Goal: Navigation & Orientation: Find specific page/section

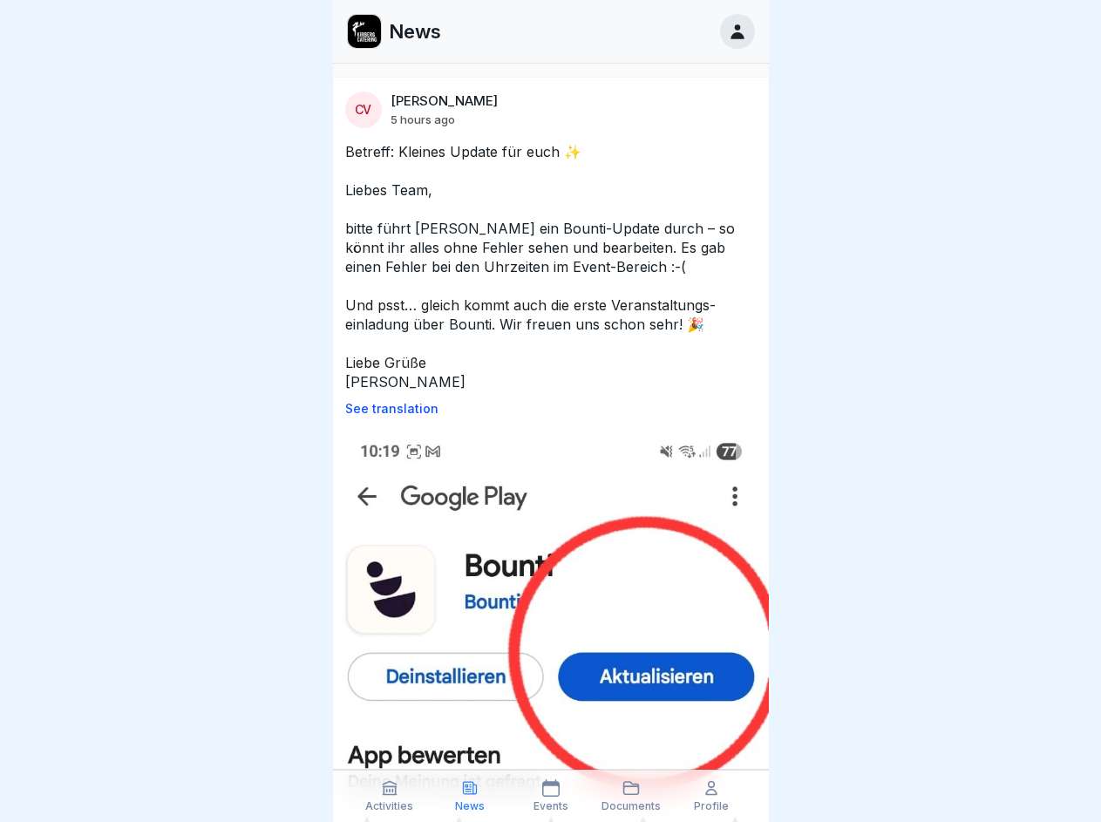
click at [543, 409] on p "See translation" at bounding box center [551, 409] width 412 height 14
click at [390, 796] on icon at bounding box center [389, 787] width 17 height 17
click at [470, 796] on icon at bounding box center [469, 787] width 17 height 17
click at [550, 796] on icon at bounding box center [550, 787] width 17 height 17
click at [631, 796] on icon at bounding box center [631, 787] width 17 height 17
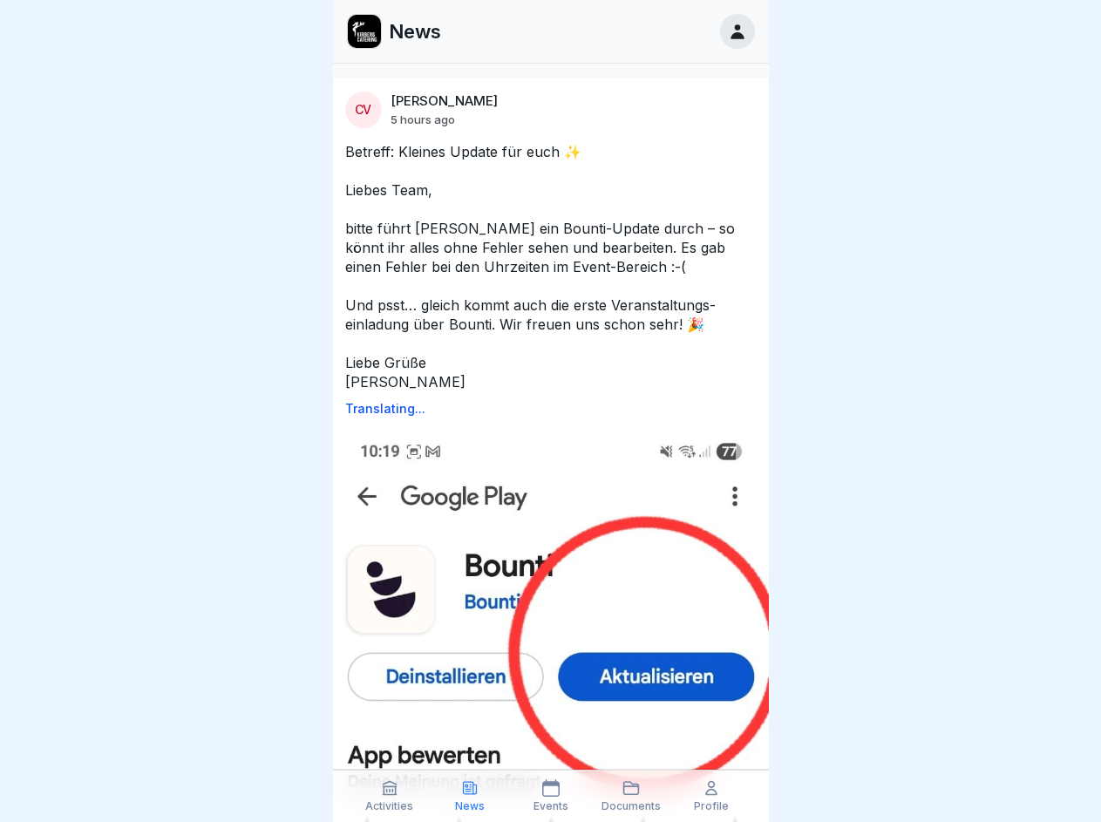
click at [711, 796] on icon at bounding box center [711, 787] width 17 height 17
